Goal: Information Seeking & Learning: Learn about a topic

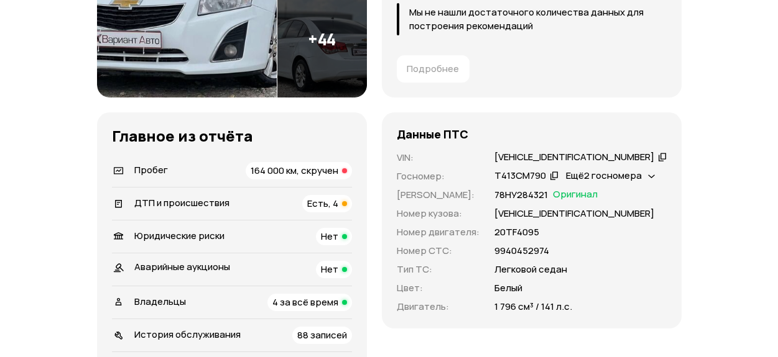
scroll to position [373, 0]
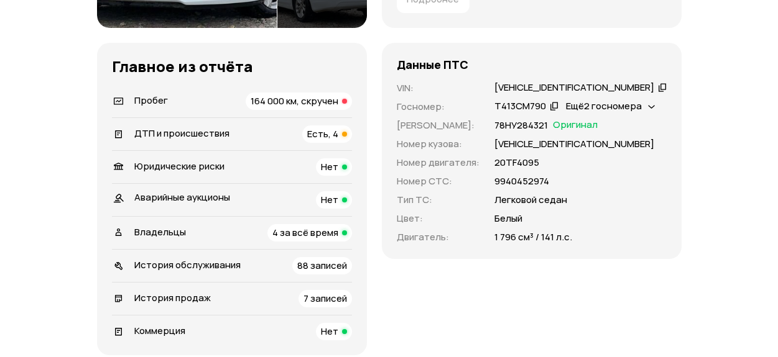
click at [318, 100] on span "164 000 км, скручен" at bounding box center [294, 100] width 88 height 13
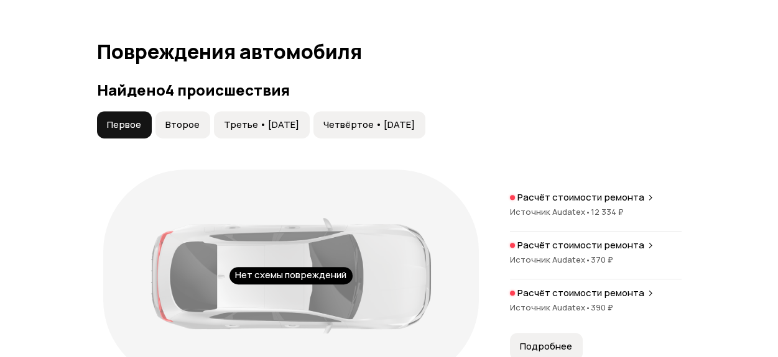
scroll to position [1295, 0]
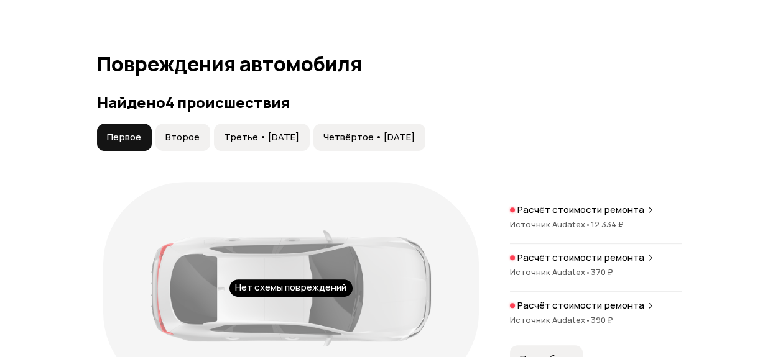
click at [186, 139] on span "Второе" at bounding box center [182, 137] width 34 height 12
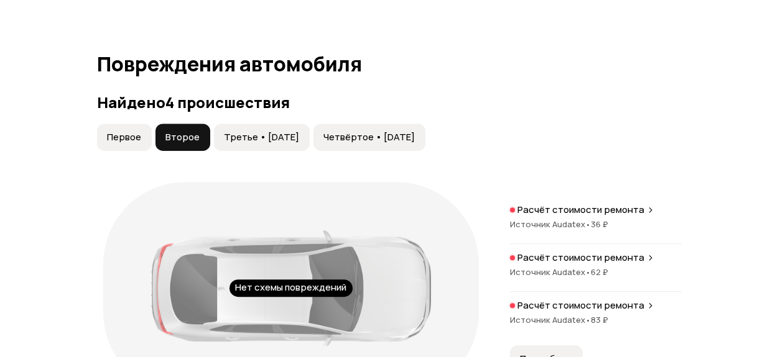
scroll to position [1419, 0]
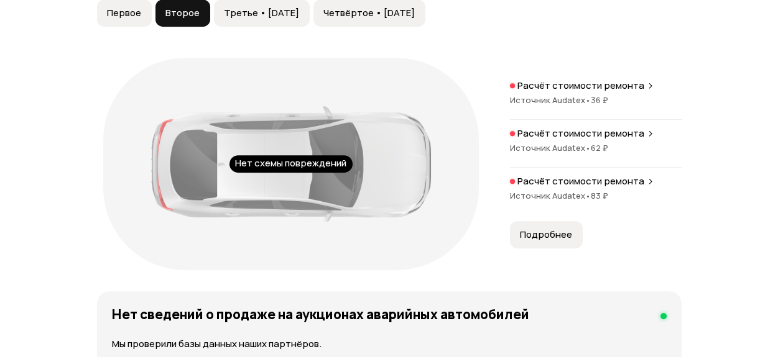
click at [262, 7] on span "Третье • [DATE]" at bounding box center [261, 13] width 75 height 12
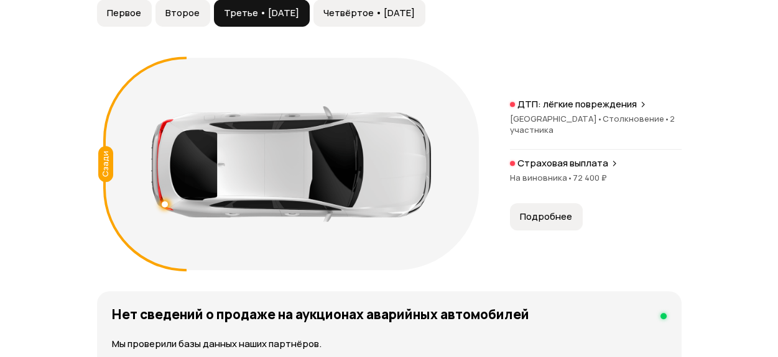
click at [606, 104] on p "ДТП: лёгкие повреждения" at bounding box center [576, 104] width 119 height 12
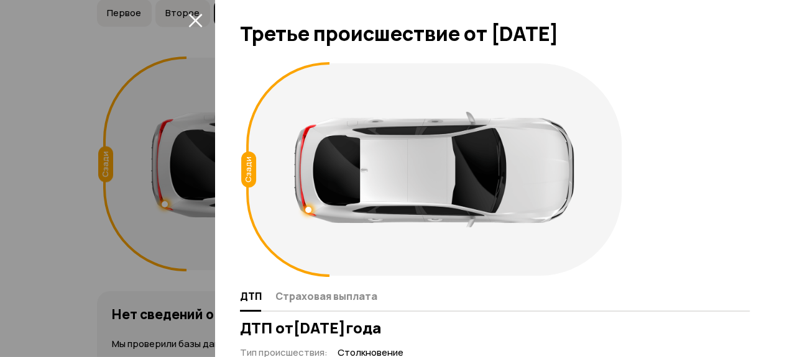
click at [88, 163] on div at bounding box center [393, 178] width 787 height 357
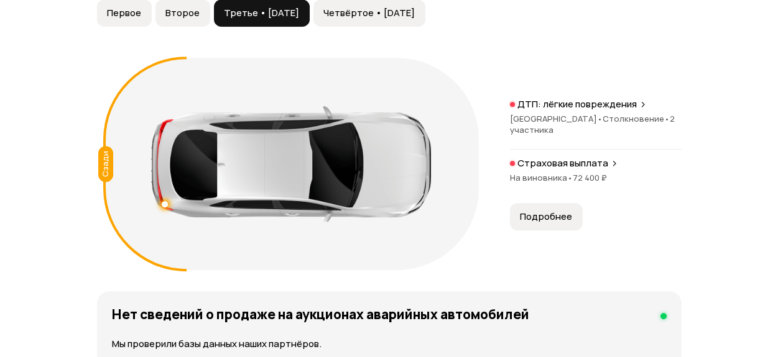
click at [380, 11] on span "Четвёртое • [DATE]" at bounding box center [368, 13] width 91 height 12
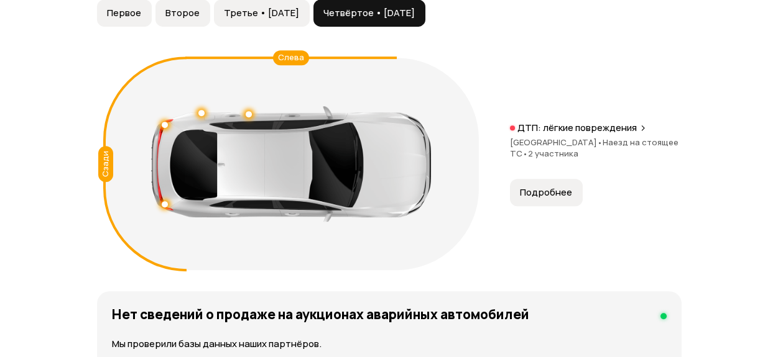
drag, startPoint x: 101, startPoint y: 81, endPoint x: 178, endPoint y: 70, distance: 77.9
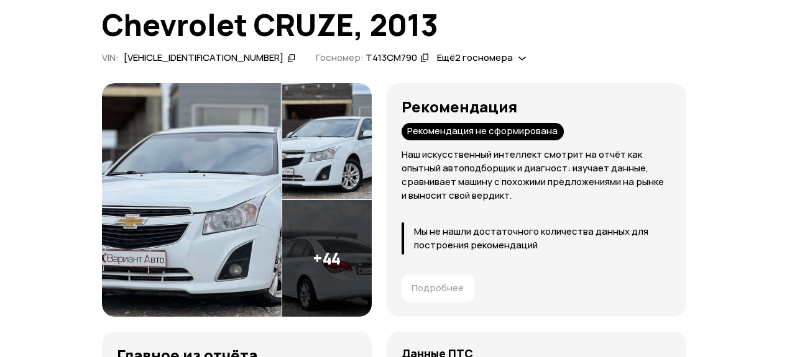
scroll to position [52, 0]
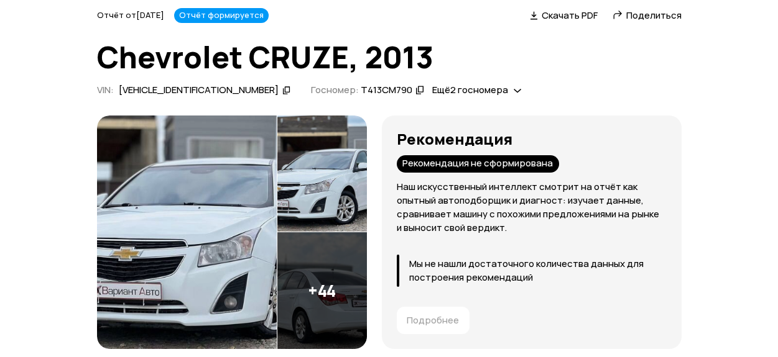
click at [204, 181] on img at bounding box center [187, 233] width 180 height 234
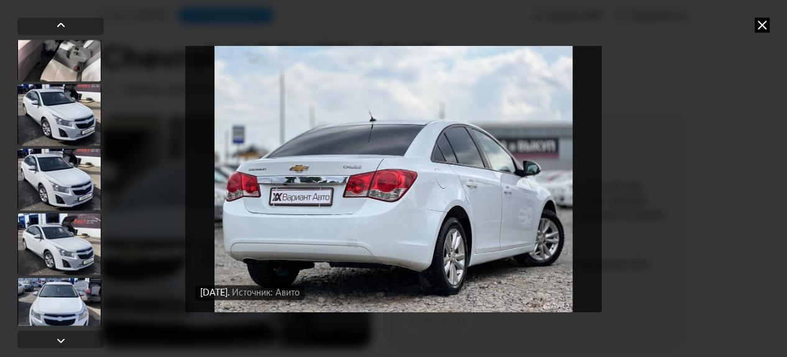
click at [57, 101] on div at bounding box center [59, 115] width 84 height 62
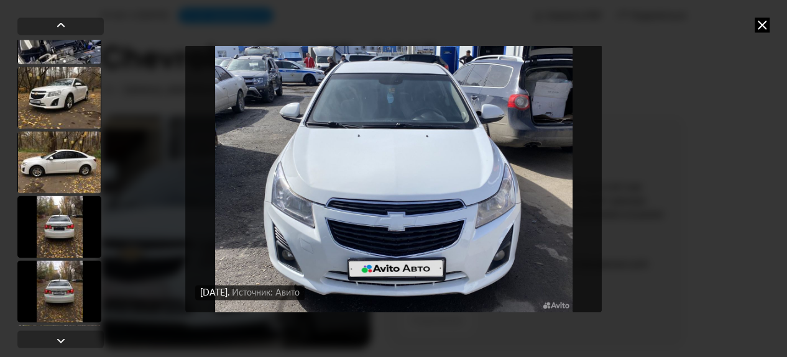
scroll to position [1801, 0]
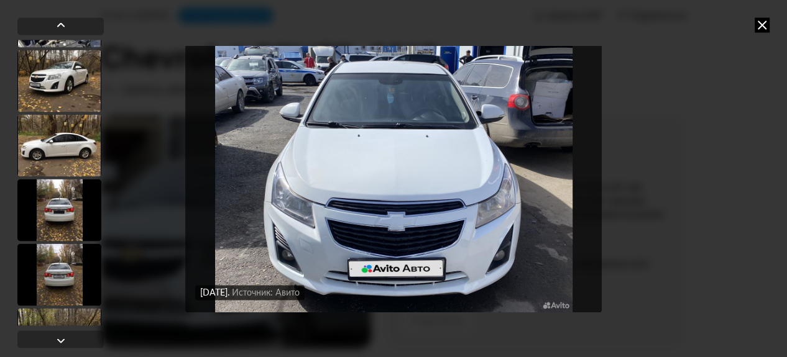
click at [41, 78] on div at bounding box center [59, 81] width 84 height 62
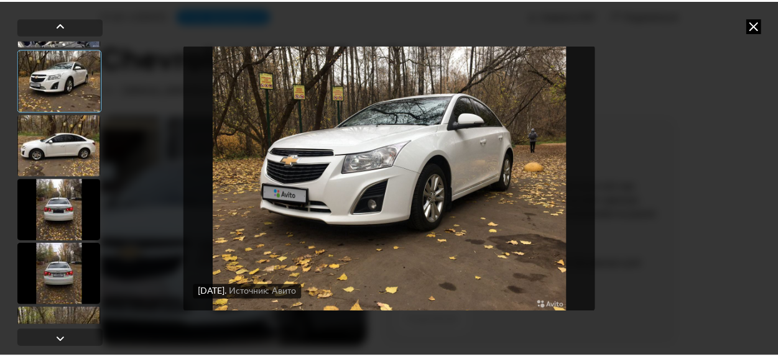
scroll to position [1800, 0]
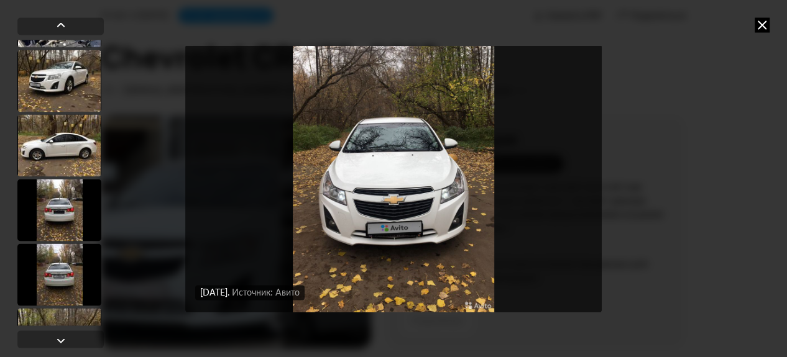
click at [761, 23] on icon at bounding box center [762, 24] width 15 height 15
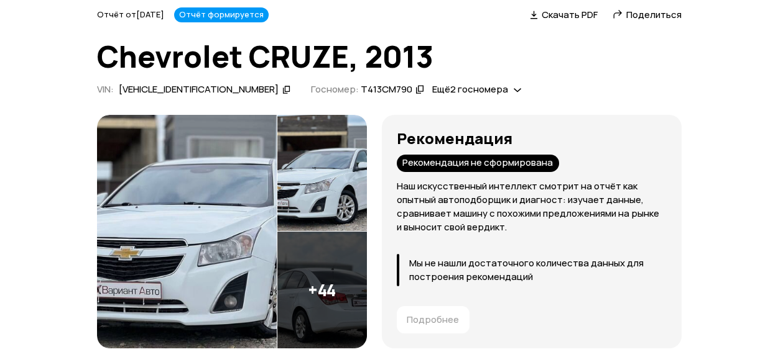
scroll to position [52, 0]
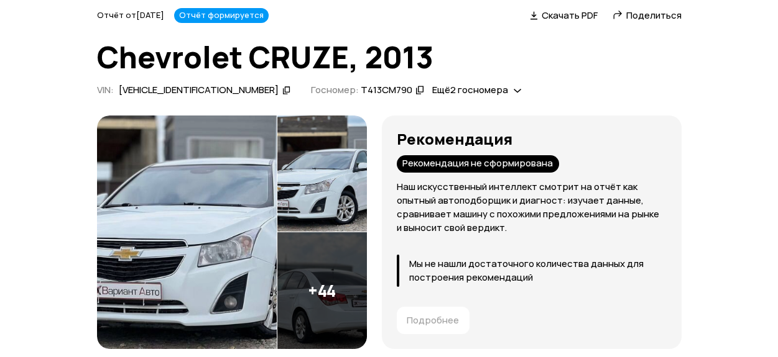
click at [360, 87] on div "Т413СМ790" at bounding box center [386, 90] width 52 height 13
click at [431, 90] on span "Ещё 2 госномера" at bounding box center [469, 89] width 76 height 13
click at [265, 134] on img at bounding box center [187, 233] width 180 height 234
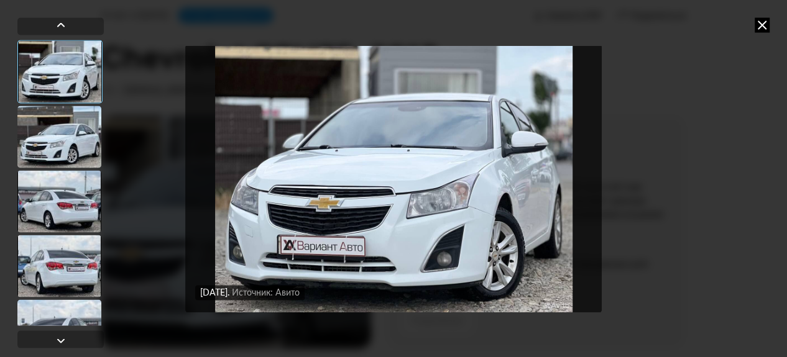
click at [774, 22] on div "[DATE] Источник: Авито [DATE] Источник: Авито" at bounding box center [393, 178] width 787 height 357
click at [766, 24] on icon at bounding box center [762, 24] width 15 height 15
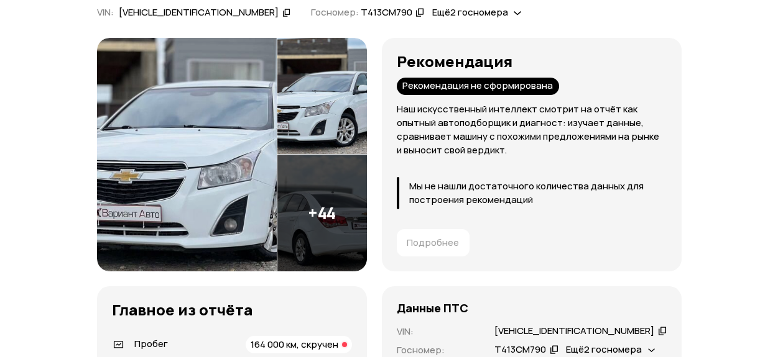
scroll to position [114, 0]
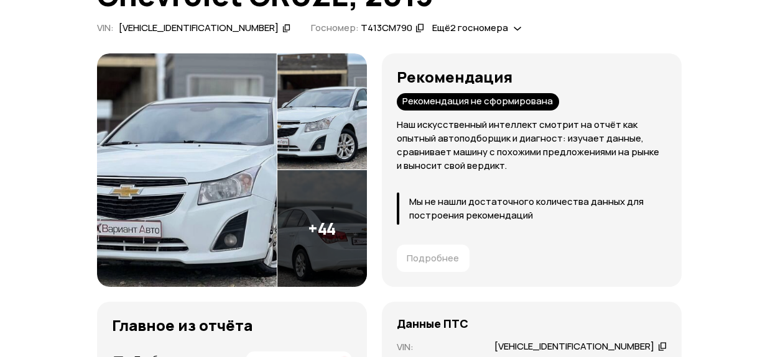
click at [241, 163] on img at bounding box center [187, 170] width 180 height 234
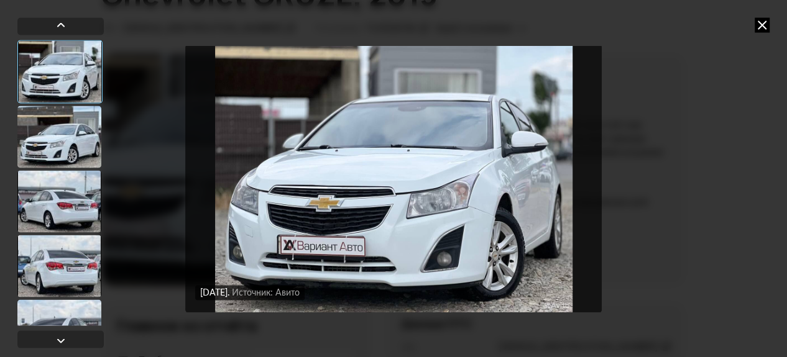
click at [758, 25] on icon at bounding box center [762, 24] width 15 height 15
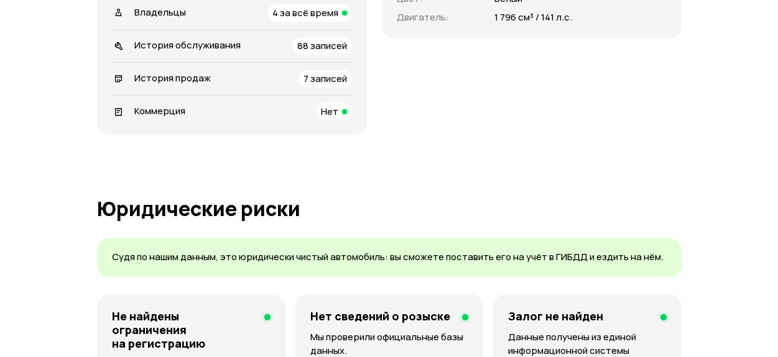
scroll to position [300, 0]
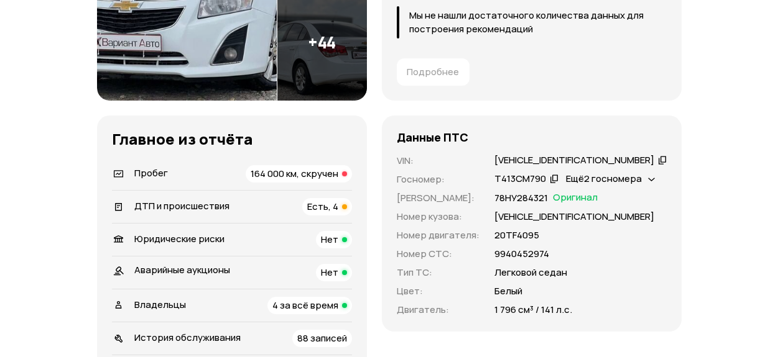
click at [305, 168] on span "164 000 км, скручен" at bounding box center [294, 173] width 88 height 13
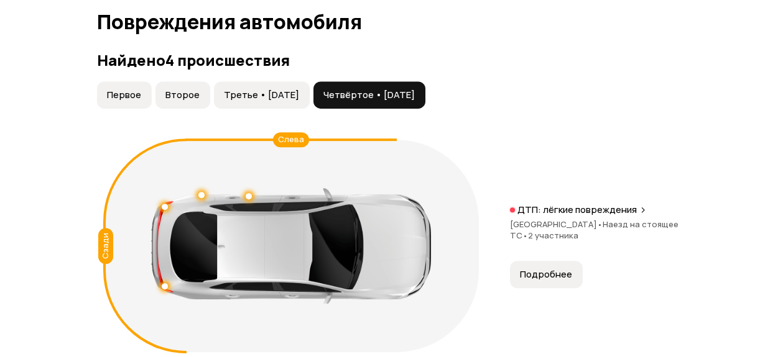
scroll to position [1170, 0]
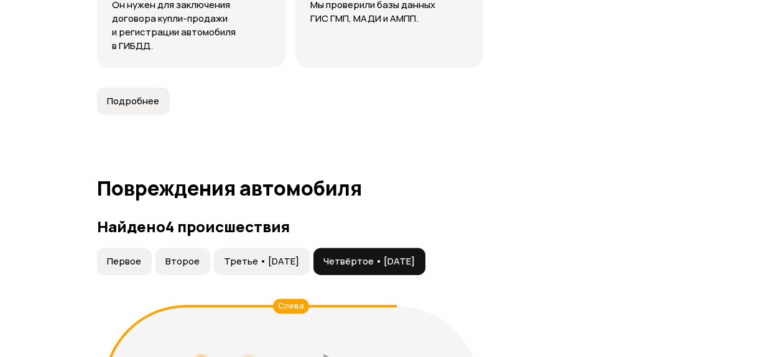
drag, startPoint x: 136, startPoint y: 260, endPoint x: 203, endPoint y: 248, distance: 67.5
click at [139, 257] on span "Первое" at bounding box center [124, 261] width 34 height 12
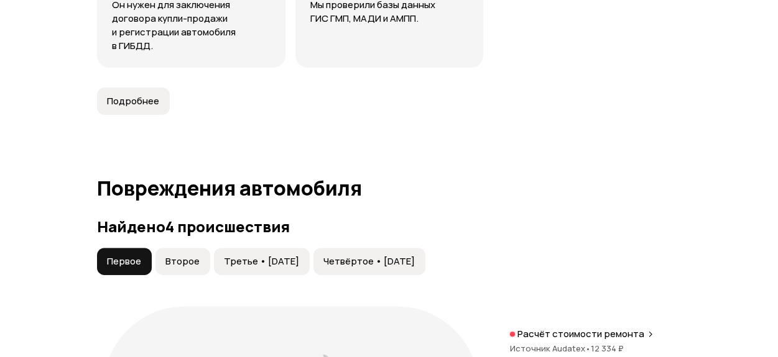
drag, startPoint x: 203, startPoint y: 248, endPoint x: 239, endPoint y: 265, distance: 40.6
click at [203, 248] on button "Второе" at bounding box center [182, 261] width 55 height 27
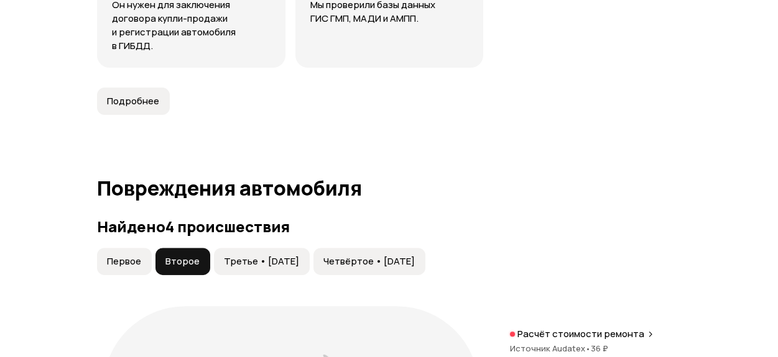
drag, startPoint x: 272, startPoint y: 254, endPoint x: 315, endPoint y: 254, distance: 42.9
click at [282, 254] on button "Третье • [DATE]" at bounding box center [262, 261] width 96 height 27
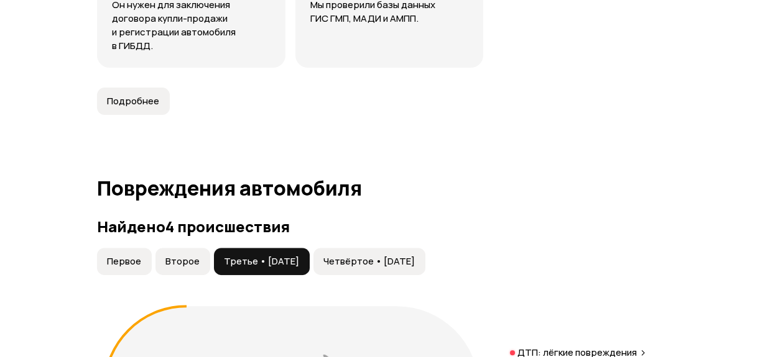
drag, startPoint x: 445, startPoint y: 265, endPoint x: 428, endPoint y: 263, distance: 17.0
click at [415, 264] on span "Четвёртое • [DATE]" at bounding box center [368, 261] width 91 height 12
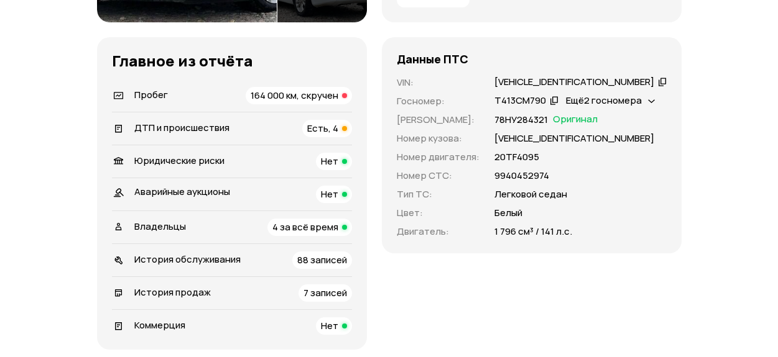
scroll to position [425, 0]
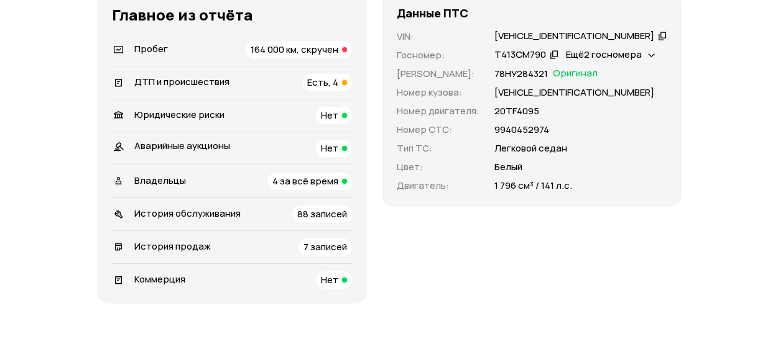
click at [345, 243] on span "7 записей" at bounding box center [325, 247] width 44 height 13
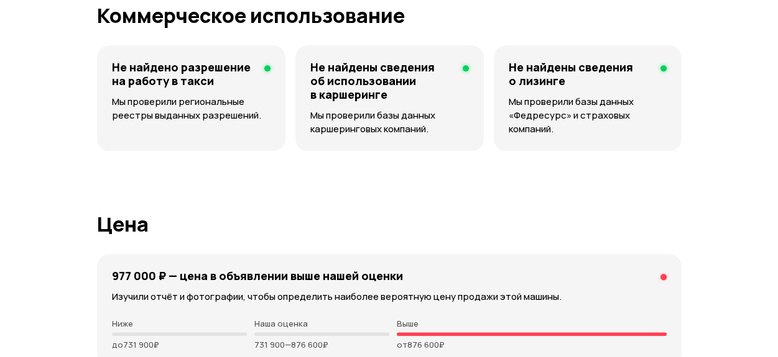
scroll to position [3488, 0]
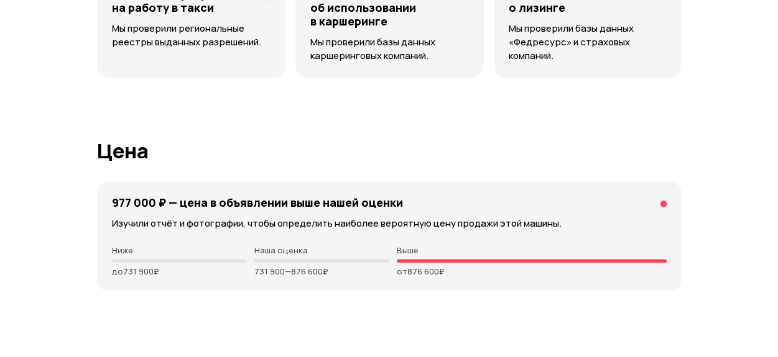
click at [296, 246] on p "Наша оценка" at bounding box center [321, 251] width 135 height 10
click at [291, 246] on p "Наша оценка" at bounding box center [321, 251] width 135 height 10
drag, startPoint x: 259, startPoint y: 215, endPoint x: 313, endPoint y: 218, distance: 54.8
click at [312, 246] on div "Наша оценка 731 900 — 876 600 ₽" at bounding box center [321, 261] width 135 height 31
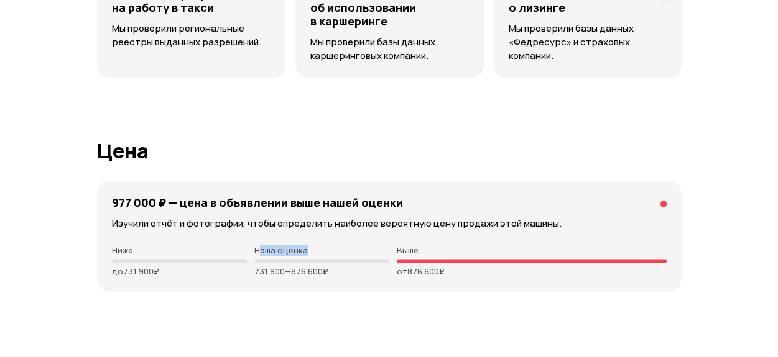
drag, startPoint x: 347, startPoint y: 229, endPoint x: 221, endPoint y: 232, distance: 126.9
click at [221, 246] on div "Ниже до 731 900 ₽ Наша оценка 731 900 — 876 600 ₽ Выше от 876 600 ₽" at bounding box center [389, 261] width 554 height 31
drag, startPoint x: 394, startPoint y: 271, endPoint x: 380, endPoint y: 264, distance: 16.1
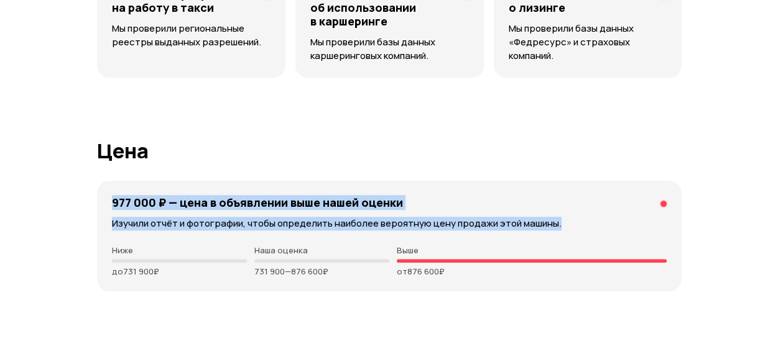
drag, startPoint x: 98, startPoint y: 152, endPoint x: 561, endPoint y: 172, distance: 464.1
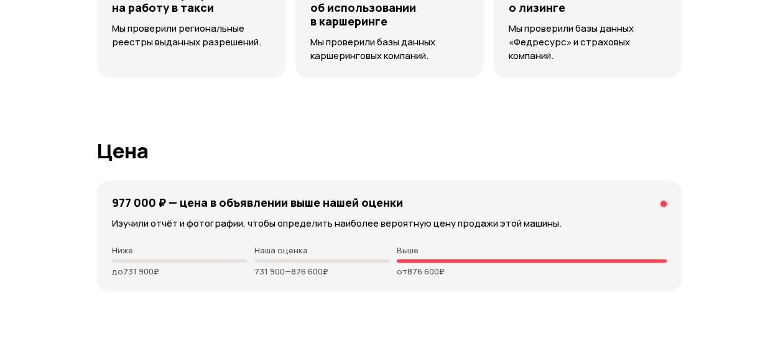
drag, startPoint x: 381, startPoint y: 310, endPoint x: 349, endPoint y: 286, distance: 39.5
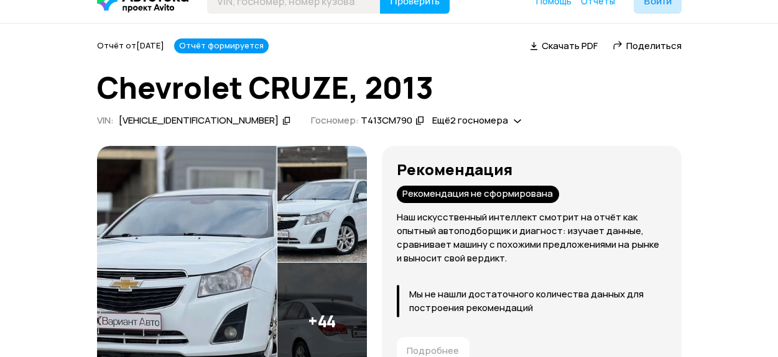
scroll to position [0, 0]
